Goal: Register for event/course

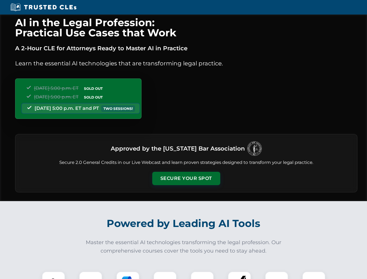
click at [186, 179] on button "Secure Your Spot" at bounding box center [186, 178] width 68 height 13
click at [54, 276] on img at bounding box center [53, 283] width 17 height 17
click at [91, 276] on div at bounding box center [90, 283] width 23 height 23
click at [128, 276] on div at bounding box center [127, 283] width 23 height 23
click at [165, 276] on img at bounding box center [165, 283] width 16 height 16
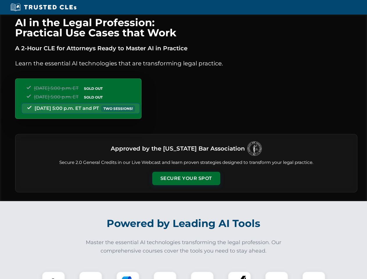
click at [202, 276] on div at bounding box center [202, 283] width 23 height 23
